Goal: Contribute content: Contribute content

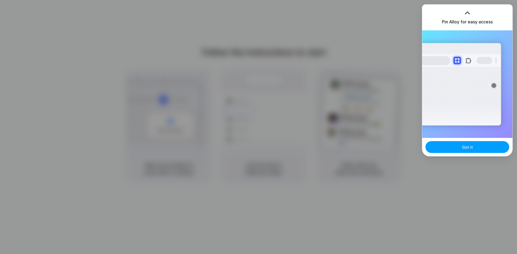
click at [471, 146] on span "Got it" at bounding box center [467, 147] width 11 height 6
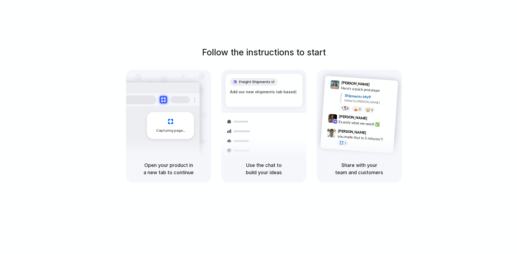
click at [391, 94] on div "Here's a quick prototype" at bounding box center [368, 89] width 54 height 9
drag, startPoint x: 357, startPoint y: 109, endPoint x: 317, endPoint y: 114, distance: 39.9
click at [336, 113] on div "Lily Parker 9:41 AM Here's a quick prototype Shipments MVP Added by Alloy 8 5 🤯…" at bounding box center [359, 115] width 78 height 78
drag, startPoint x: 237, startPoint y: 72, endPoint x: 203, endPoint y: 87, distance: 37.1
click at [214, 84] on div "Follow the instructions to start Capturing page Open your product in a new tab …" at bounding box center [263, 114] width 517 height 137
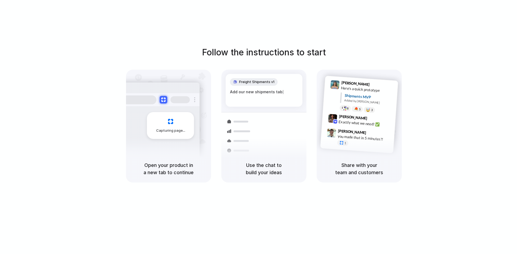
click at [166, 137] on div "Capturing page" at bounding box center [170, 125] width 47 height 27
drag, startPoint x: 141, startPoint y: 139, endPoint x: 128, endPoint y: 136, distance: 13.0
click at [131, 138] on div "Capturing page" at bounding box center [158, 123] width 81 height 83
drag, startPoint x: 112, startPoint y: 126, endPoint x: 150, endPoint y: 127, distance: 38.0
click at [112, 126] on div "Follow the instructions to start Capturing page Open your product in a new tab …" at bounding box center [263, 114] width 517 height 137
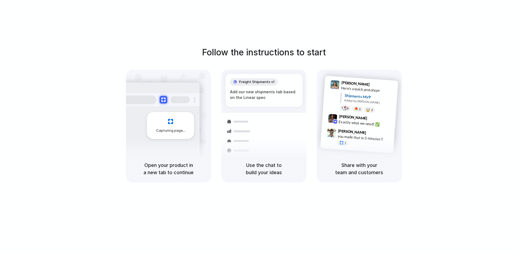
drag, startPoint x: 150, startPoint y: 127, endPoint x: 221, endPoint y: 143, distance: 72.1
click at [203, 143] on div "Capturing page" at bounding box center [168, 113] width 85 height 86
click at [225, 143] on div "Shipments" at bounding box center [235, 149] width 39 height 75
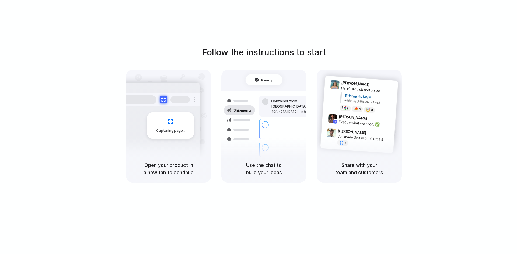
click at [352, 157] on div "Share with your team and customers" at bounding box center [358, 168] width 85 height 27
click at [331, 154] on div "Lily Parker 9:41 AM Here's a quick prototype Shipments MVP Added by Alloy 8 5 🤯…" at bounding box center [358, 126] width 85 height 113
drag, startPoint x: 278, startPoint y: 137, endPoint x: 245, endPoint y: 128, distance: 34.2
click at [274, 144] on div "Bulk order processing" at bounding box center [296, 146] width 50 height 5
drag, startPoint x: 231, startPoint y: 125, endPoint x: 266, endPoint y: 85, distance: 52.6
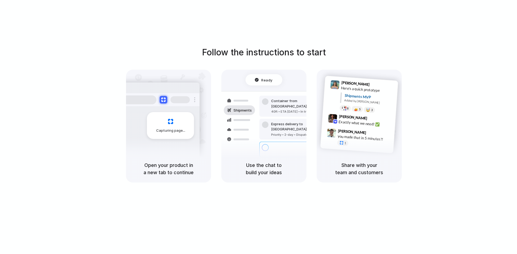
click at [228, 124] on div "Shipments" at bounding box center [235, 128] width 39 height 75
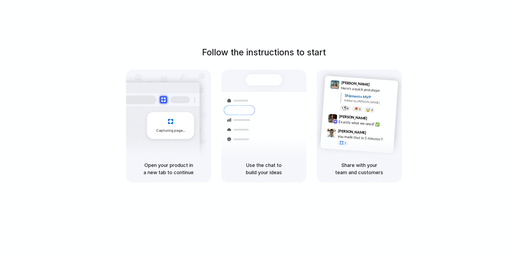
drag, startPoint x: 490, startPoint y: 40, endPoint x: 462, endPoint y: 42, distance: 28.6
click at [258, 127] on div at bounding box center [258, 127] width 0 height 0
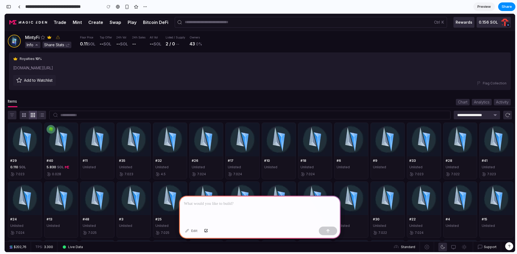
click at [222, 201] on p at bounding box center [260, 204] width 152 height 6
click at [329, 229] on button "button" at bounding box center [328, 231] width 18 height 9
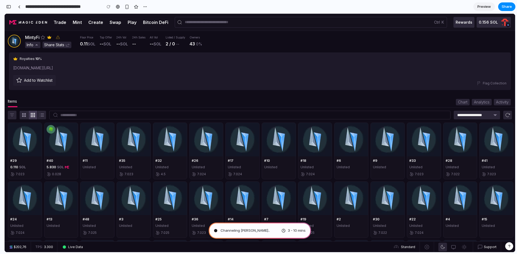
type input "**********"
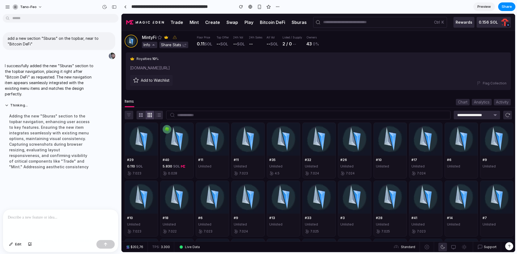
click at [297, 23] on link "Sburas" at bounding box center [298, 22] width 15 height 5
click at [274, 24] on link "Bitcoin DeFi" at bounding box center [272, 22] width 25 height 5
click at [292, 23] on link "Sburas" at bounding box center [298, 22] width 15 height 5
click at [326, 62] on div "Royalties: 10 % [DOMAIN_NAME][URL] Add to Watchlist Flag Collection" at bounding box center [318, 71] width 376 height 29
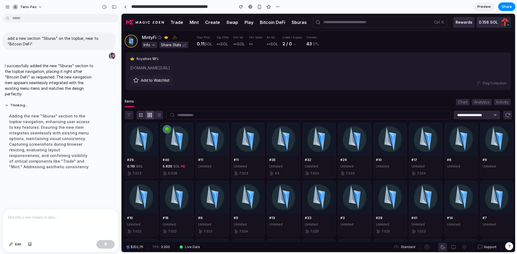
click at [297, 23] on link "Sburas" at bounding box center [298, 22] width 15 height 5
click at [53, 216] on p at bounding box center [60, 217] width 105 height 6
